Goal: Transaction & Acquisition: Obtain resource

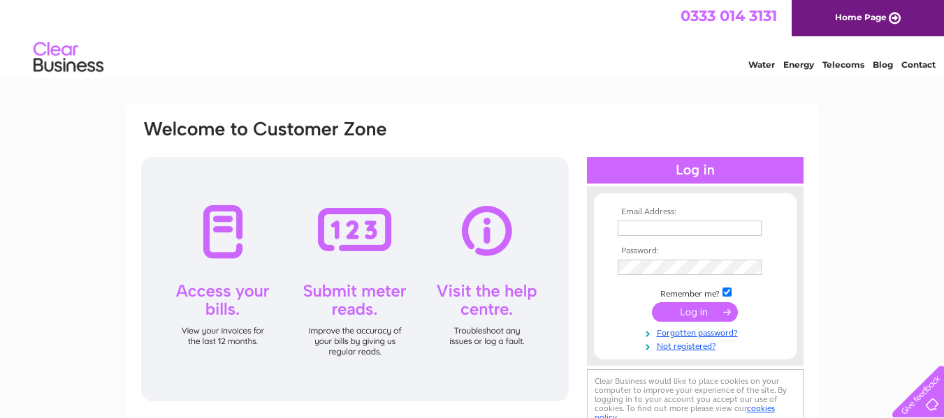
type input "martynallenradcliffe@hotmail.com"
click at [697, 321] on input "submit" at bounding box center [695, 312] width 86 height 20
click at [696, 316] on input "submit" at bounding box center [695, 312] width 86 height 20
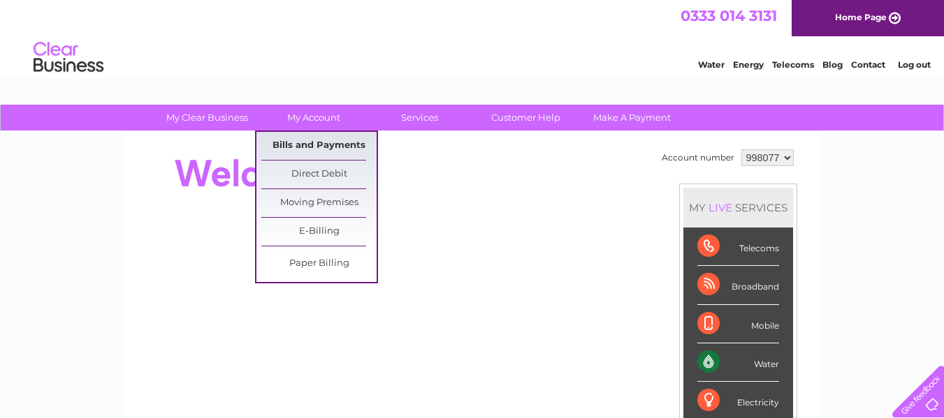
click at [312, 148] on link "Bills and Payments" at bounding box center [318, 146] width 115 height 28
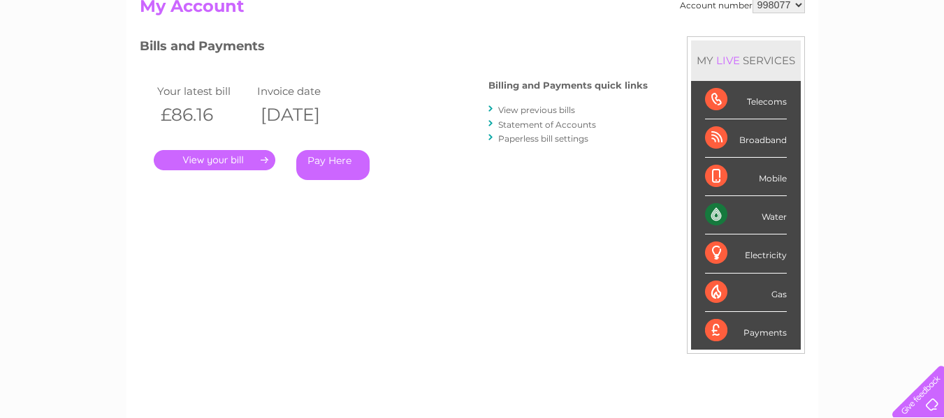
scroll to position [166, 0]
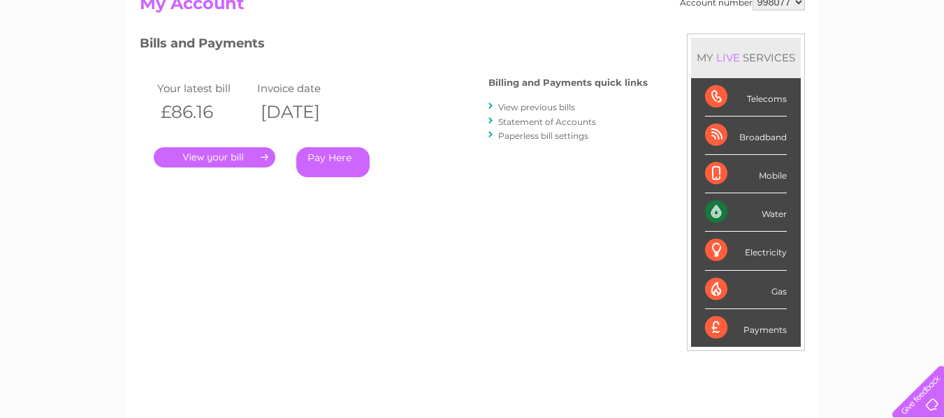
click at [252, 159] on link "." at bounding box center [215, 157] width 122 height 20
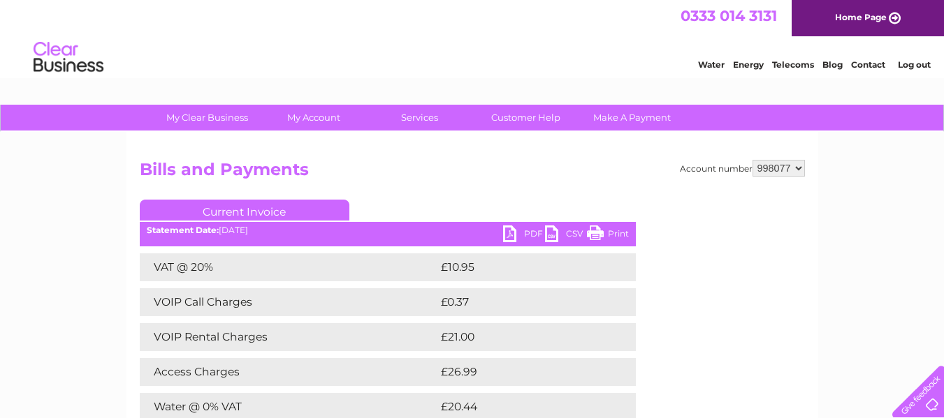
click at [509, 235] on link "PDF" at bounding box center [524, 236] width 42 height 20
click at [907, 61] on link "Log out" at bounding box center [914, 64] width 33 height 10
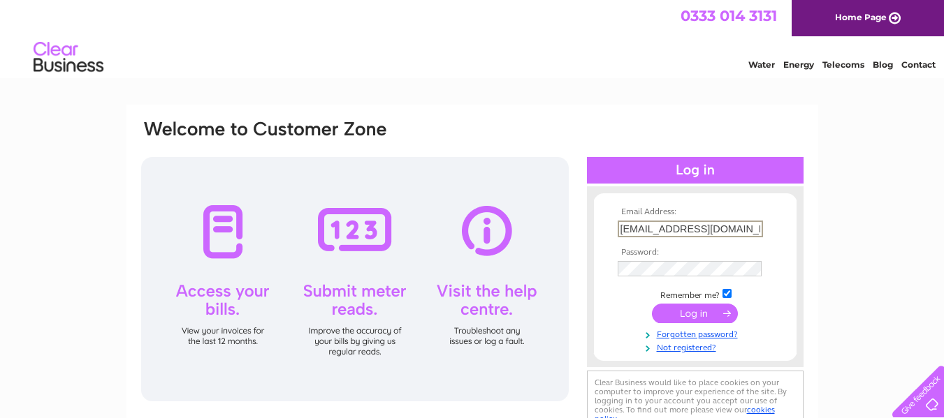
click at [705, 231] on input "martynallenradcliffe@hotmail.com" at bounding box center [690, 229] width 145 height 17
type input "martynallen1@hotmail.co.uk"
click at [693, 315] on input "submit" at bounding box center [695, 312] width 86 height 20
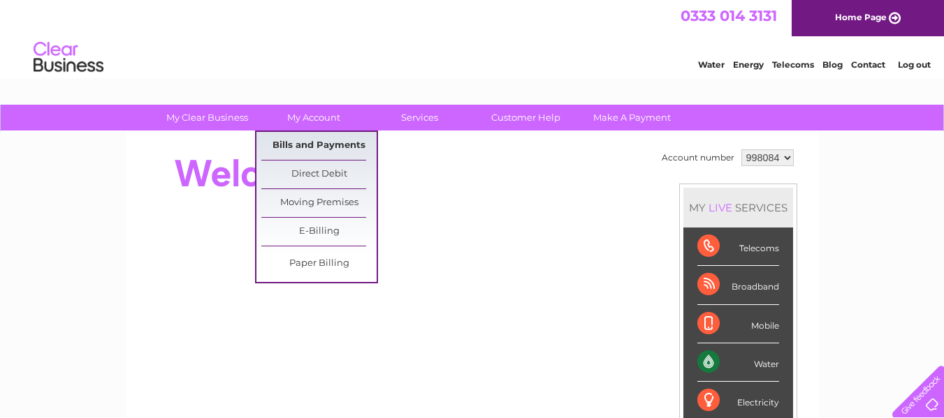
click at [312, 140] on link "Bills and Payments" at bounding box center [318, 146] width 115 height 28
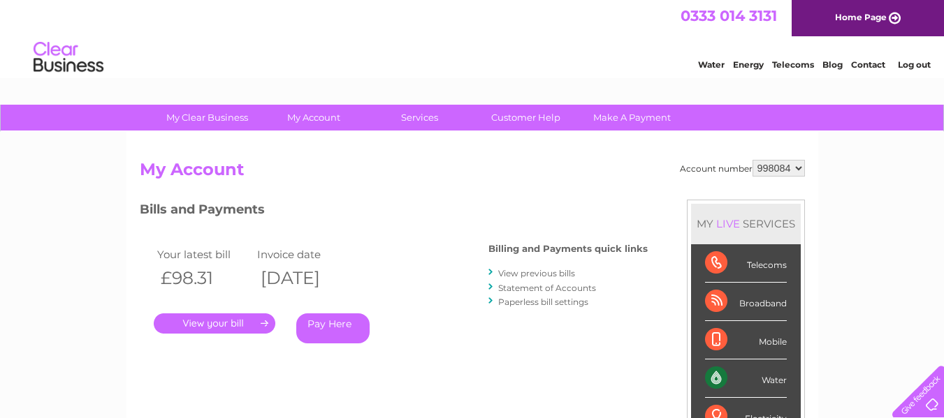
click at [215, 328] on link "." at bounding box center [215, 324] width 122 height 20
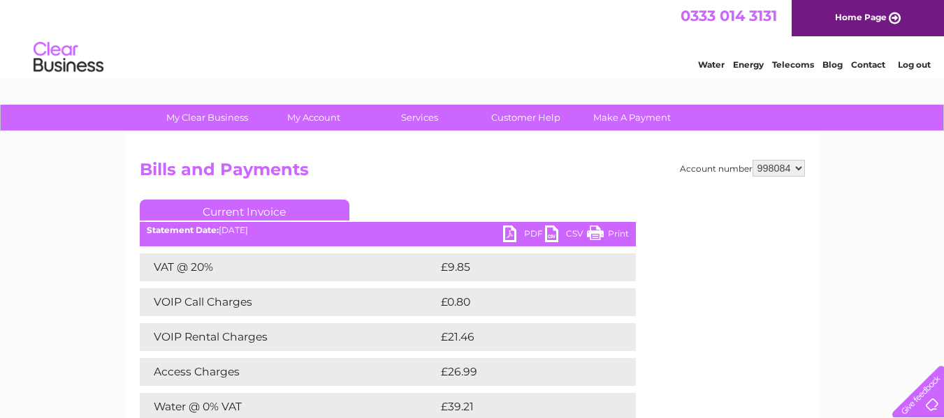
click at [517, 231] on link "PDF" at bounding box center [524, 236] width 42 height 20
click at [514, 228] on link "PDF" at bounding box center [524, 236] width 42 height 20
click at [906, 61] on link "Log out" at bounding box center [914, 64] width 33 height 10
